Goal: Transaction & Acquisition: Purchase product/service

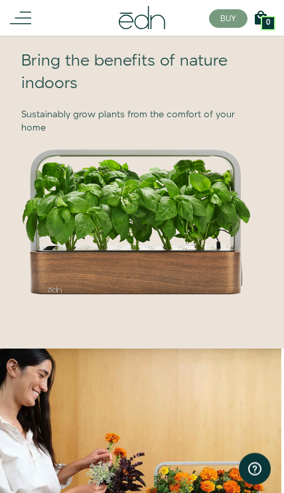
scroll to position [566, 0]
click at [58, 208] on img at bounding box center [136, 222] width 231 height 148
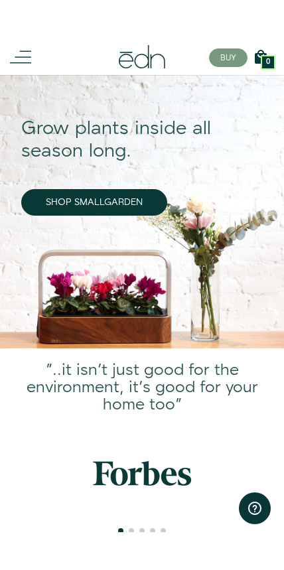
scroll to position [50, 0]
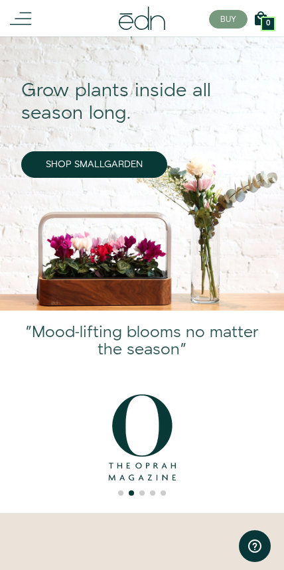
click at [47, 158] on link "SHOP SMALLGARDEN" at bounding box center [94, 164] width 146 height 27
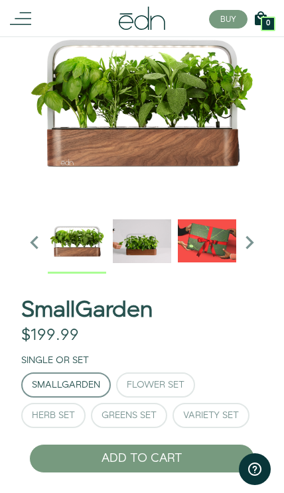
scroll to position [63, 0]
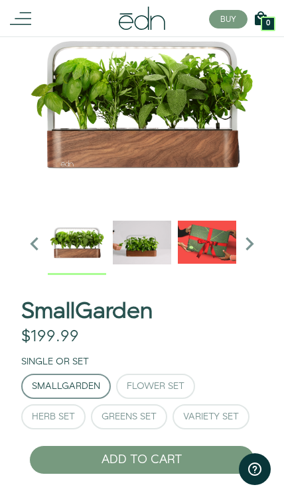
click at [176, 387] on div "Flower Set" at bounding box center [156, 386] width 58 height 9
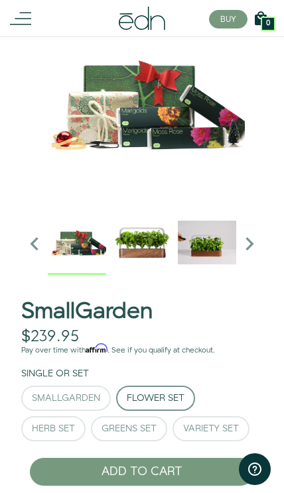
click at [47, 425] on div "Herb Set" at bounding box center [53, 429] width 43 height 9
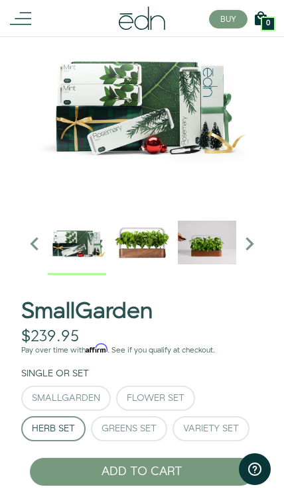
click at [155, 426] on div "Greens Set" at bounding box center [128, 429] width 55 height 9
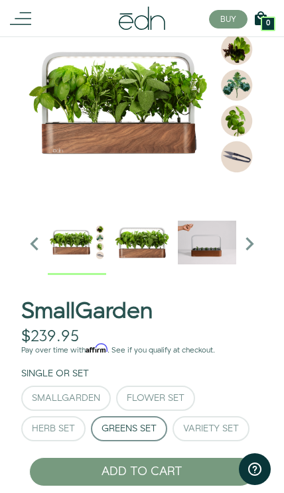
click at [224, 436] on button "Variety Set" at bounding box center [210, 429] width 77 height 25
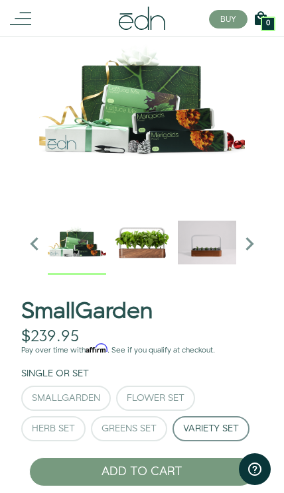
click at [44, 394] on div "SmallGarden" at bounding box center [66, 398] width 68 height 9
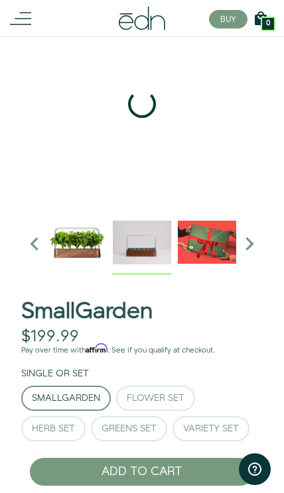
click at [133, 255] on img "2 / 6" at bounding box center [142, 243] width 58 height 58
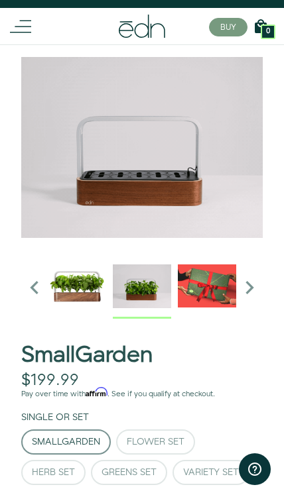
scroll to position [0, 0]
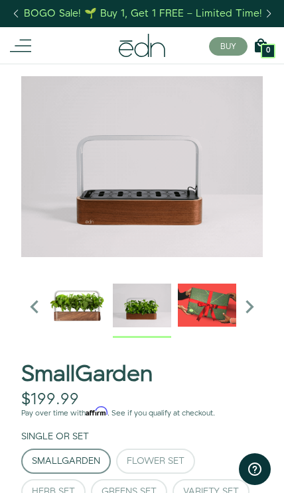
click at [25, 113] on div "Close dialog SIGN UP Submit" at bounding box center [142, 246] width 284 height 493
